Goal: Communication & Community: Answer question/provide support

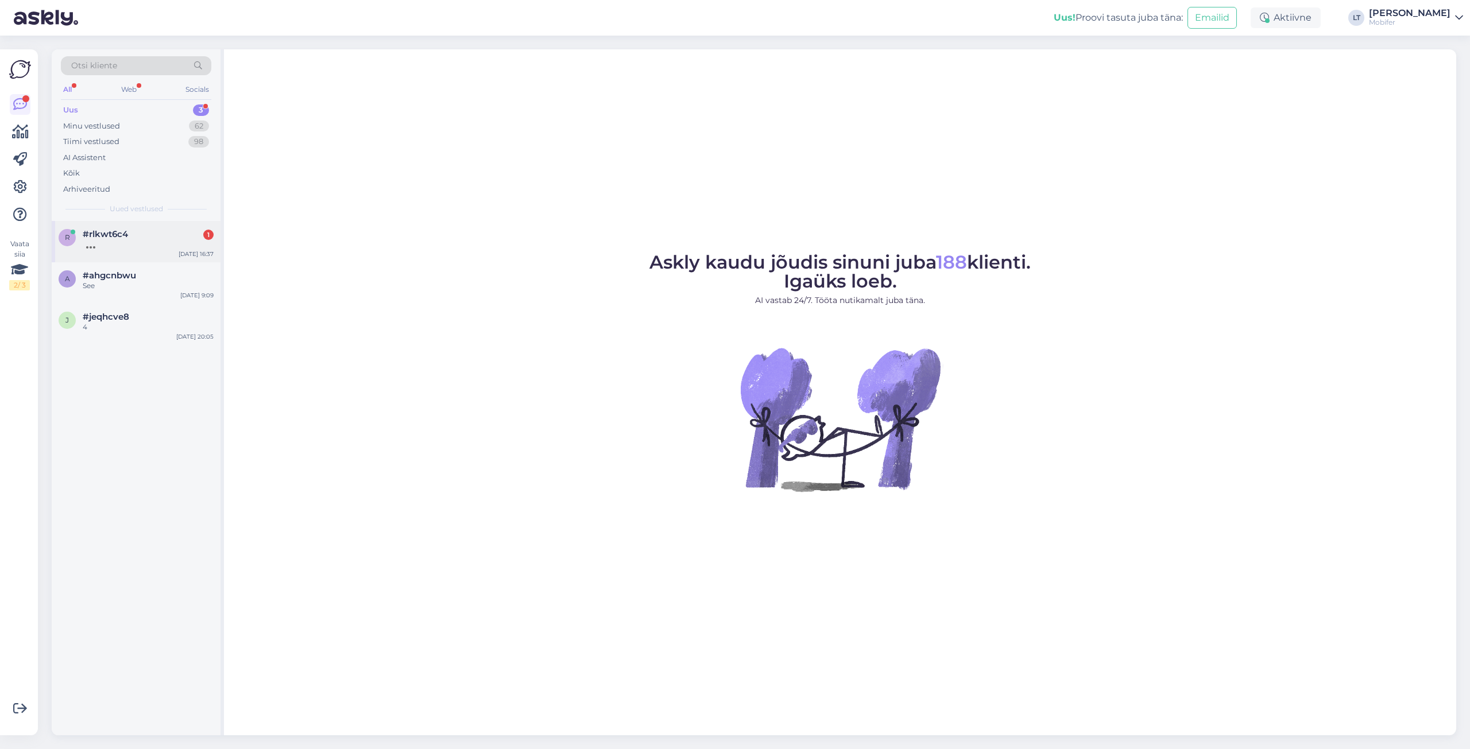
click at [117, 240] on div at bounding box center [148, 244] width 131 height 10
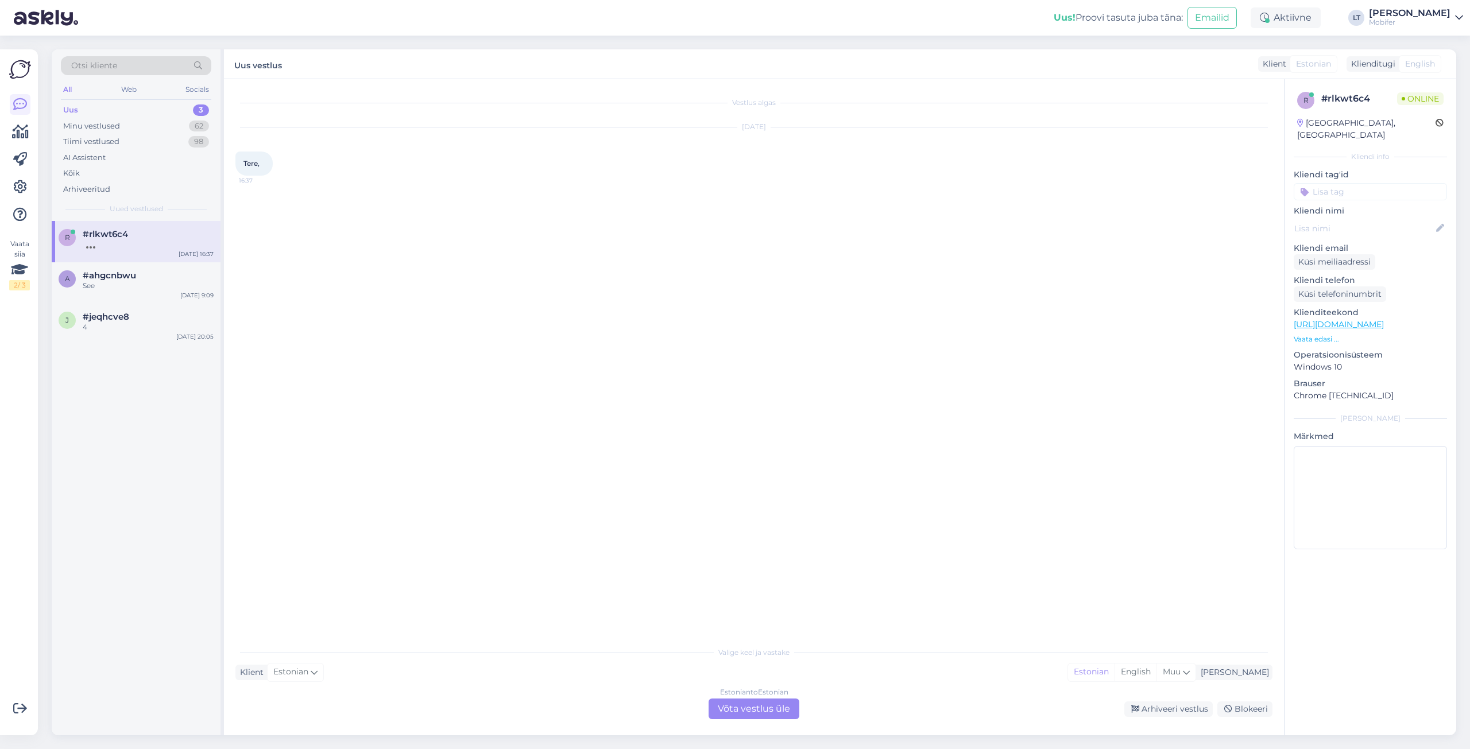
click at [765, 710] on div "Estonian to Estonian Võta vestlus üle" at bounding box center [753, 709] width 91 height 21
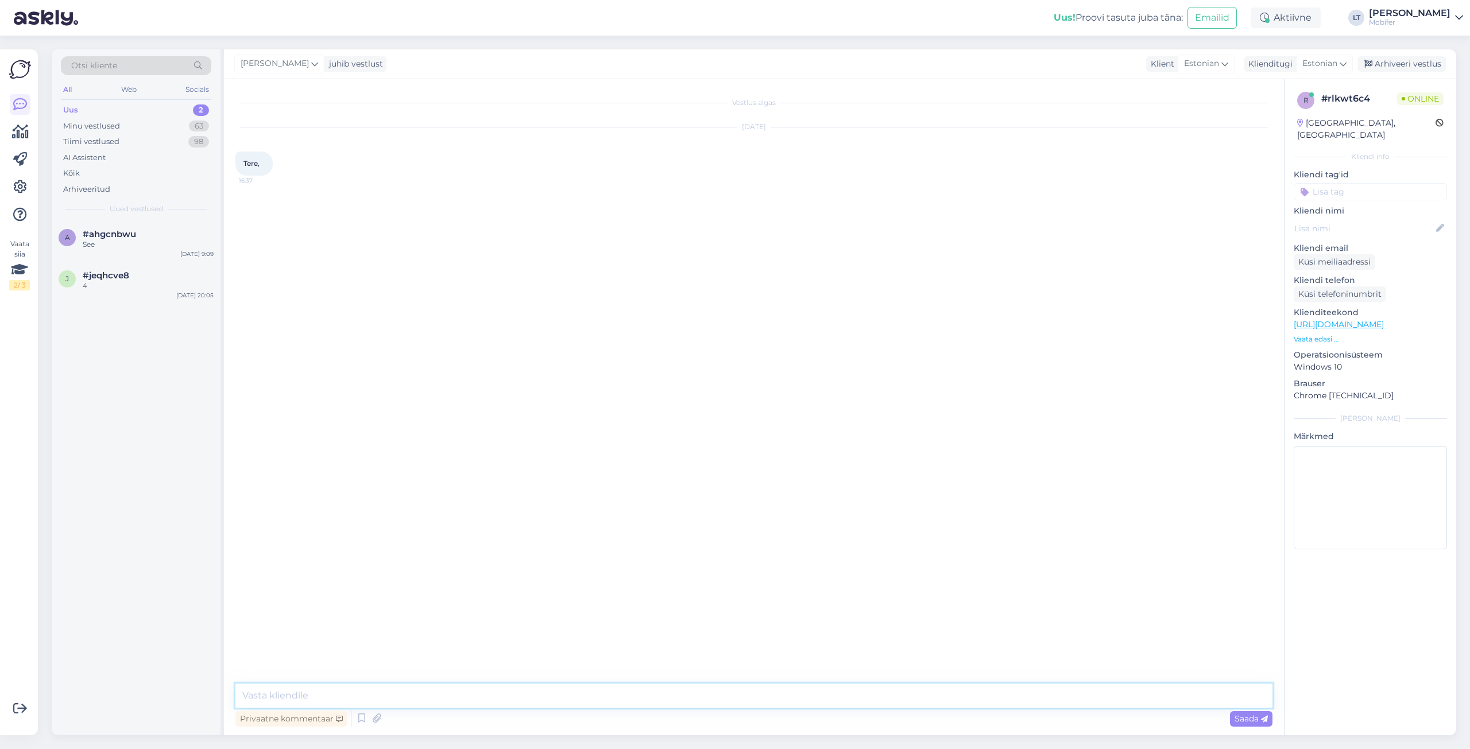
click at [308, 690] on textarea at bounding box center [753, 696] width 1037 height 24
type textarea "t"
type textarea "Tere!"
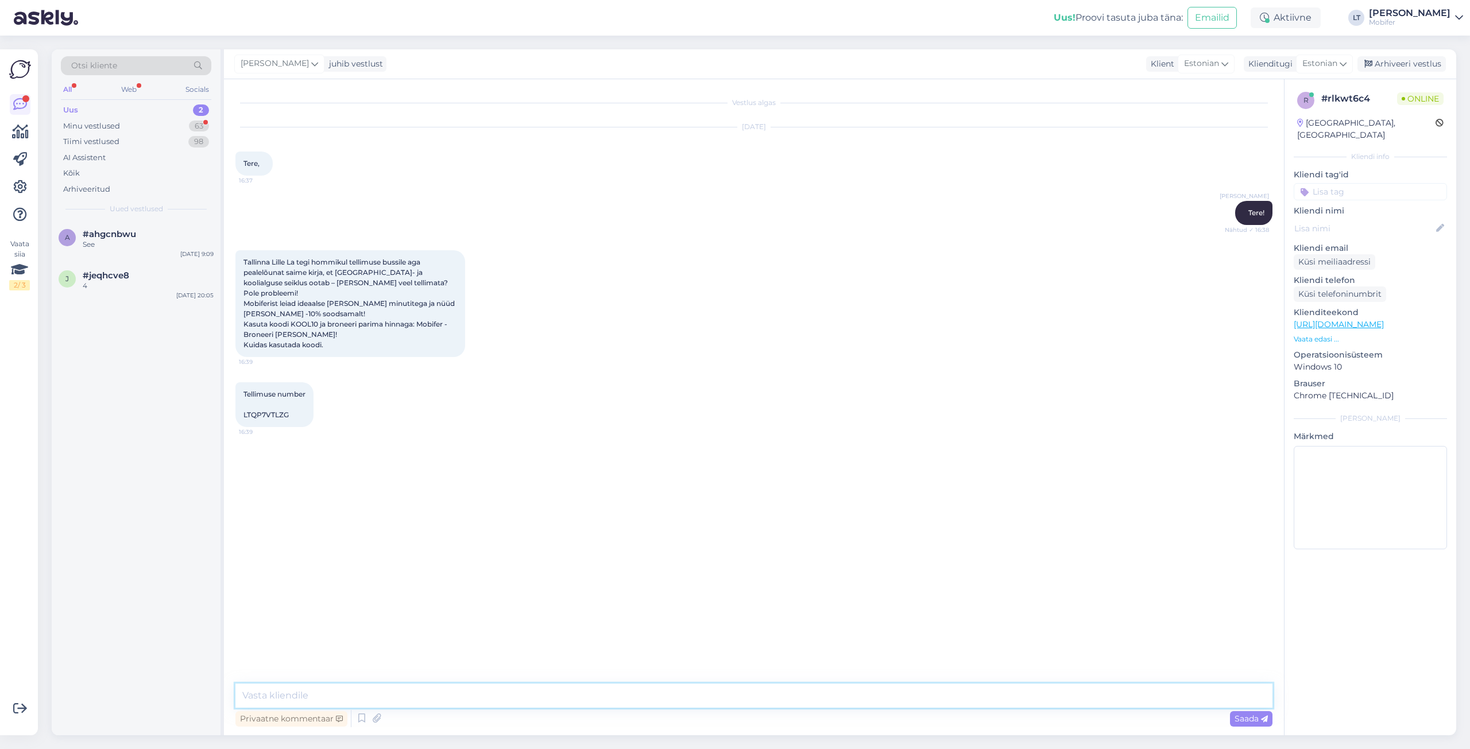
click at [282, 696] on textarea at bounding box center [753, 696] width 1037 height 24
click at [284, 690] on textarea at bounding box center [753, 696] width 1037 height 24
type textarea "J"
click at [488, 695] on textarea "Koodi saab kasutada nii, et [PERSON_NAME] tellimust tehes" at bounding box center [753, 696] width 1037 height 24
type textarea "Koodi saab kasutada nii, et [PERSON_NAME] tellimust tehes, makse väljal, arveld…"
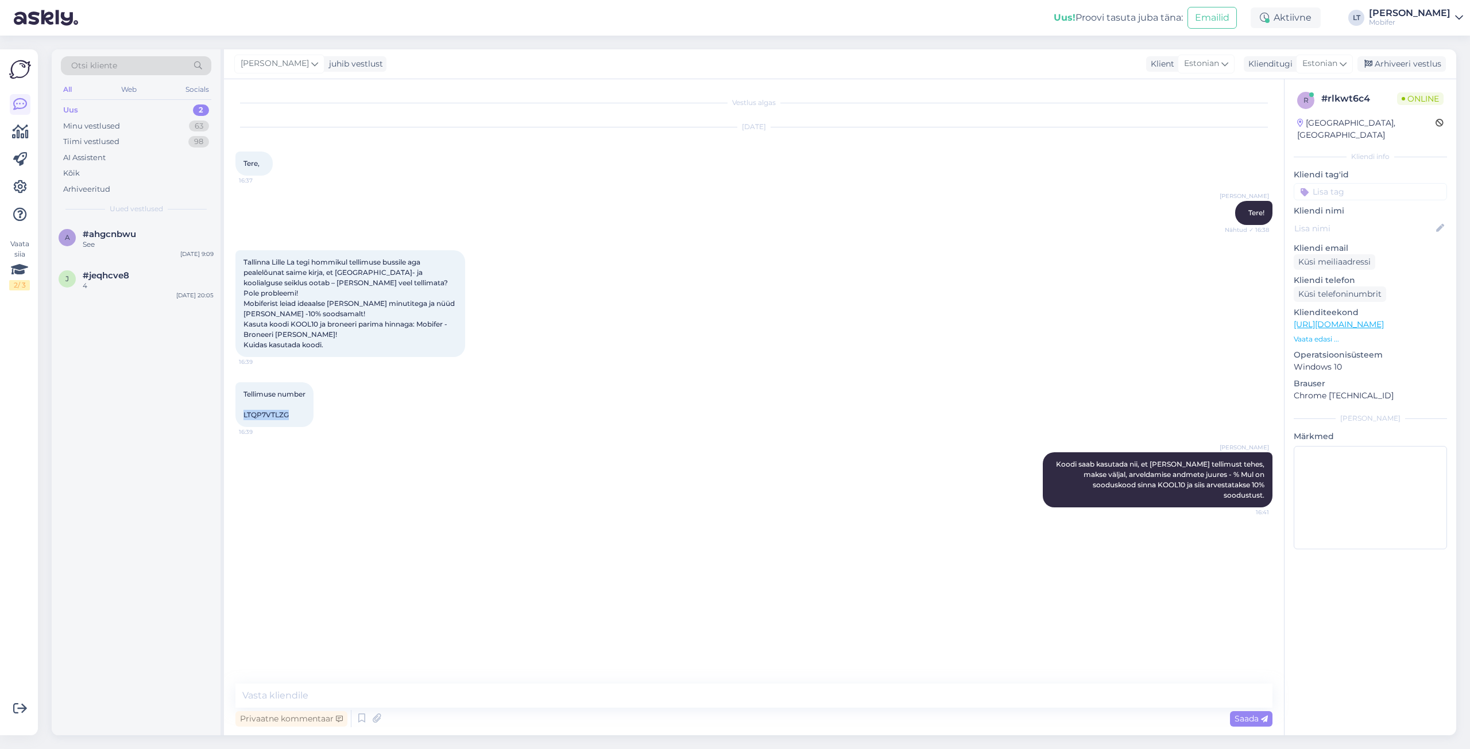
drag, startPoint x: 290, startPoint y: 404, endPoint x: 242, endPoint y: 402, distance: 47.7
click at [242, 402] on div "Tellimuse number LTQP7VTLZG 16:39" at bounding box center [274, 404] width 78 height 45
copy span "LTQP7VTLZG"
click at [341, 329] on div "Tallinna Lille La tegi hommikul tellimuse bussile aga pealelõunat saime kirja, …" at bounding box center [350, 303] width 230 height 107
click at [324, 701] on textarea at bounding box center [753, 696] width 1037 height 24
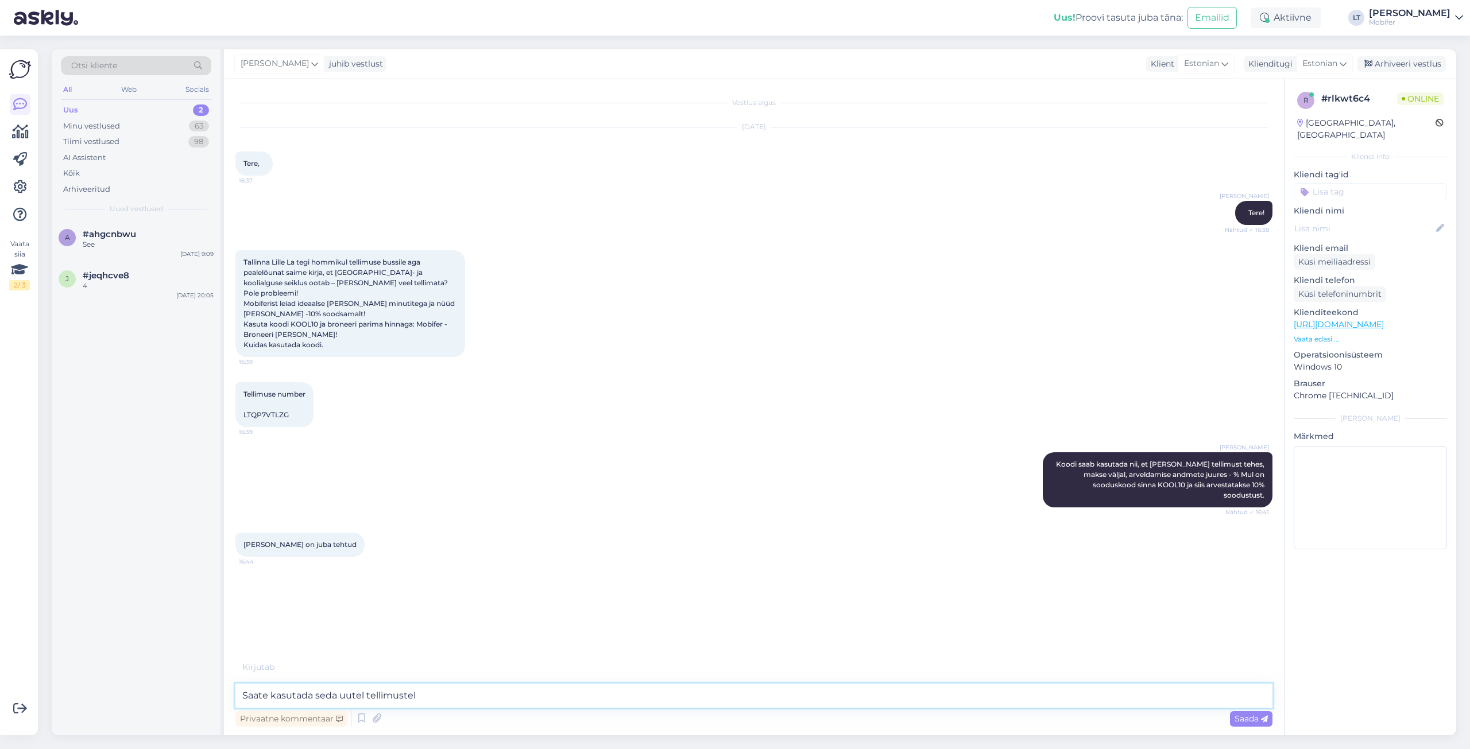
type textarea "Saate kasutada seda uutel tellimustel."
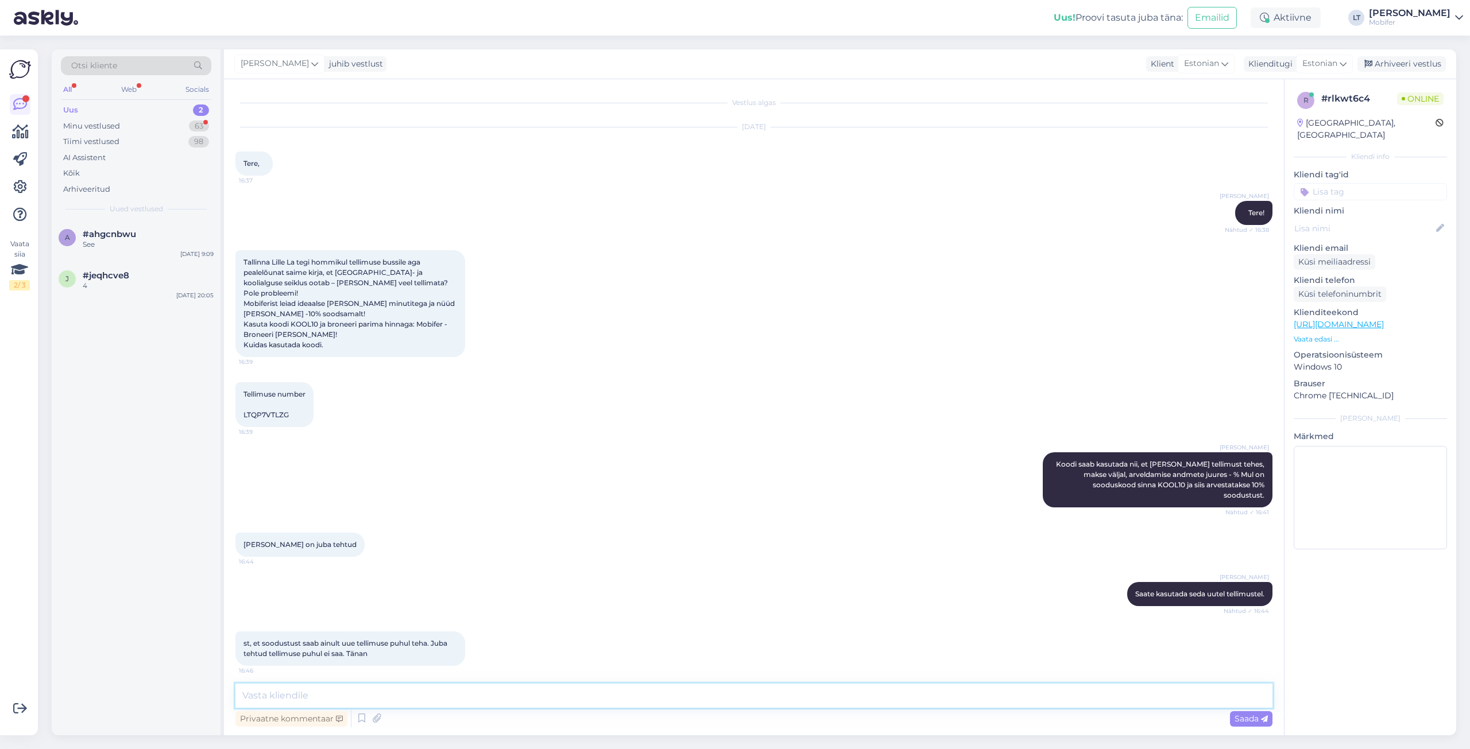
click at [338, 693] on textarea at bounding box center [753, 696] width 1037 height 24
type textarea "Just. Sooduskoodi saate kasutada uutel tellimustel. Juba tehtud tellimustel ei …"
